Goal: Use online tool/utility: Use online tool/utility

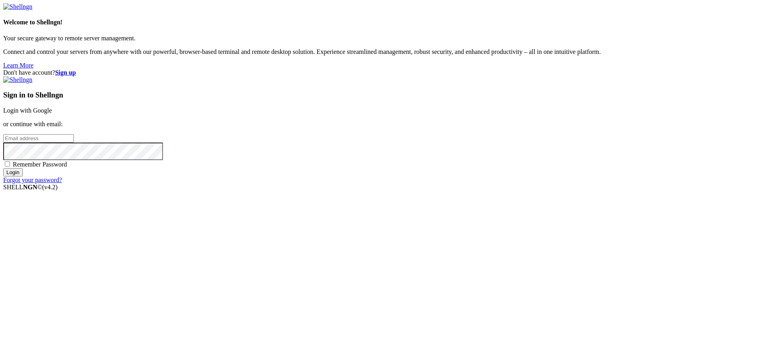
click at [52, 114] on link "Login with Google" at bounding box center [27, 110] width 49 height 7
click at [324, 136] on div "Don't have account? Sign up Sign in to Shellngn Login with Google or continue w…" at bounding box center [383, 130] width 760 height 122
drag, startPoint x: 345, startPoint y: 124, endPoint x: 350, endPoint y: 123, distance: 5.3
click at [345, 124] on div "Don't have account? Sign up Sign in to Shellngn Login with Google or continue w…" at bounding box center [383, 130] width 760 height 122
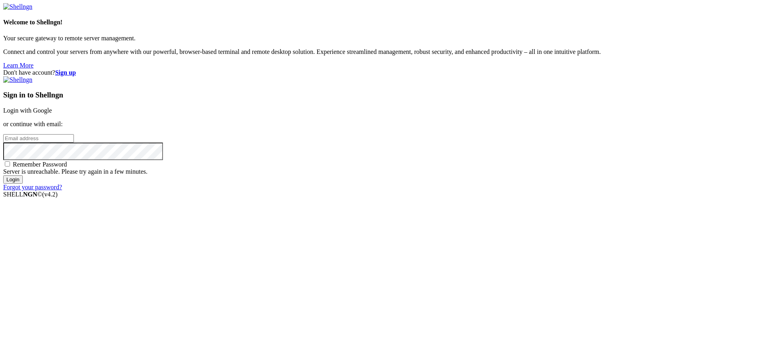
click at [52, 114] on link "Login with Google" at bounding box center [27, 110] width 49 height 7
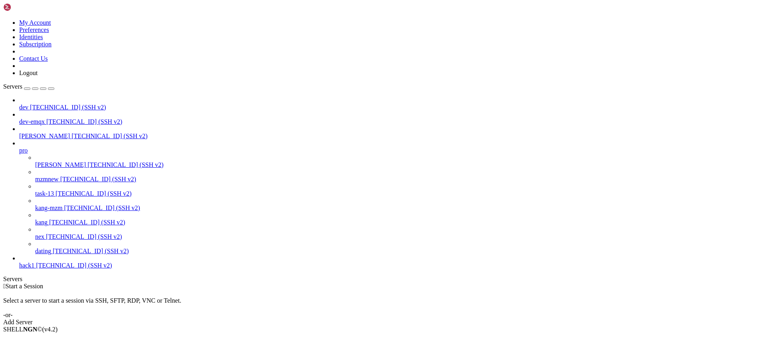
click at [51, 254] on span "dating" at bounding box center [43, 251] width 16 height 7
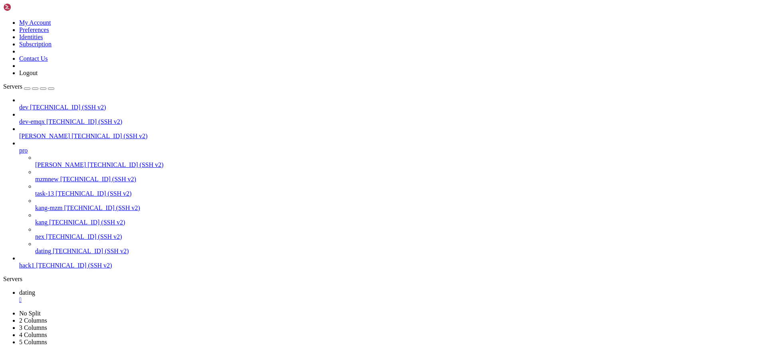
drag, startPoint x: 16, startPoint y: 720, endPoint x: 26, endPoint y: 722, distance: 10.3
copy x-row "2a23d41"
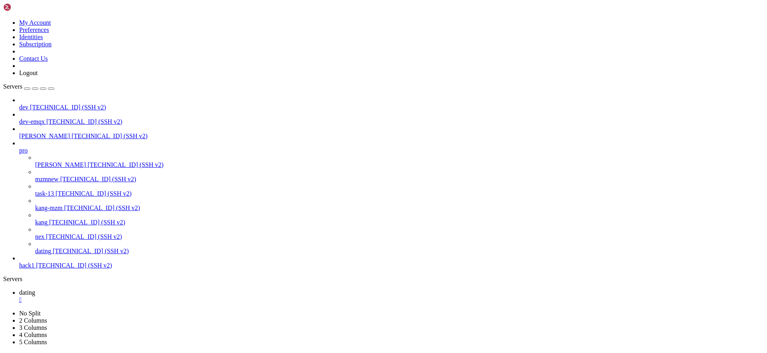
drag, startPoint x: 192, startPoint y: 724, endPoint x: 221, endPoint y: 724, distance: 29.2
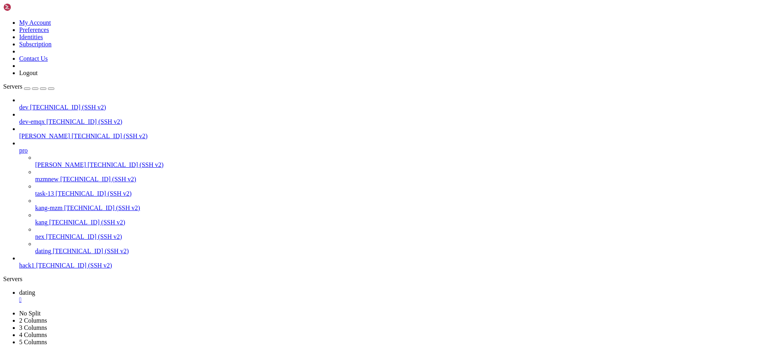
copy span "7184264"
drag, startPoint x: 191, startPoint y: 720, endPoint x: 218, endPoint y: 724, distance: 27.4
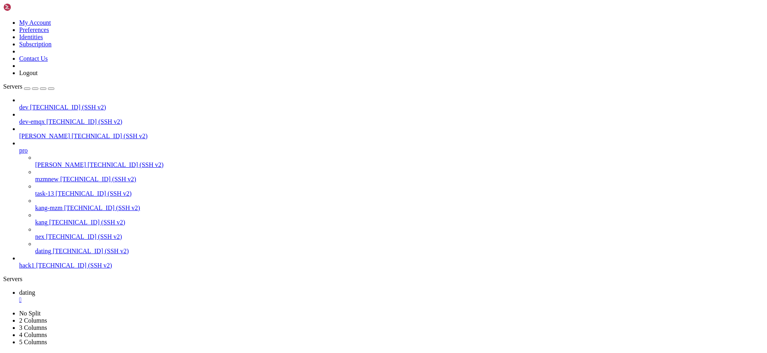
copy span "7184264"
